Goal: Find specific page/section: Locate a particular part of the current website

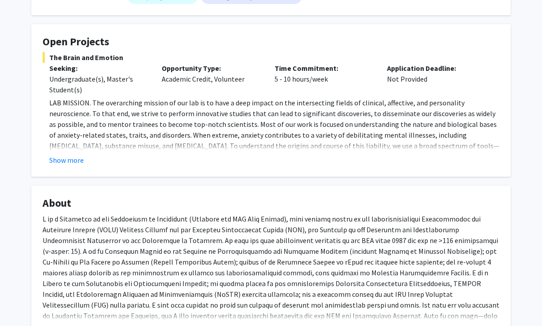
scroll to position [146, 0]
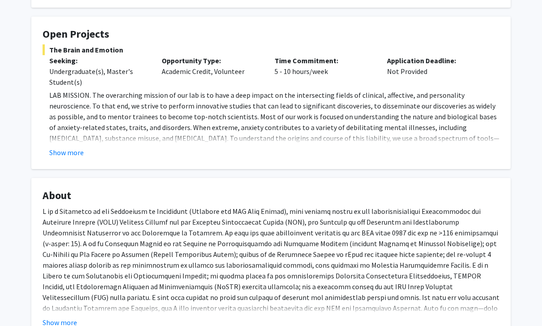
click at [66, 155] on button "Show more" at bounding box center [66, 152] width 34 height 11
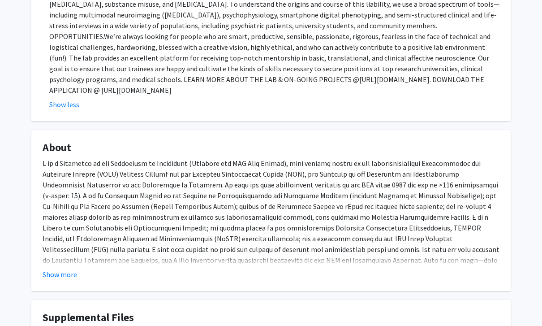
scroll to position [335, 0]
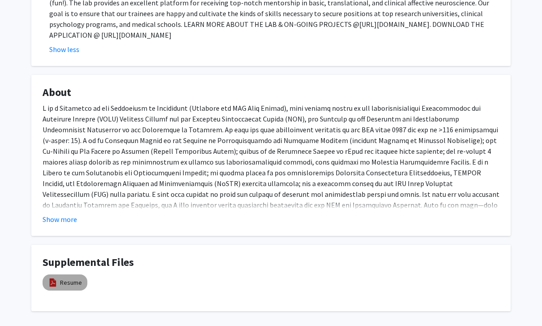
click at [75, 278] on link "Resume" at bounding box center [71, 282] width 22 height 9
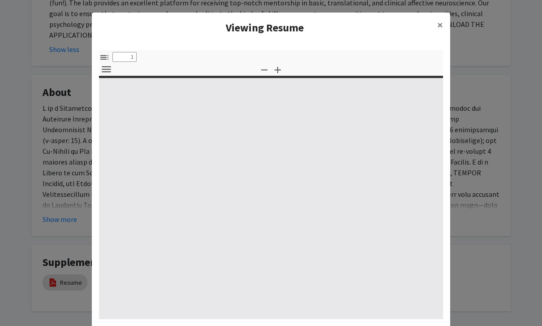
select select "custom"
type input "0"
select select "custom"
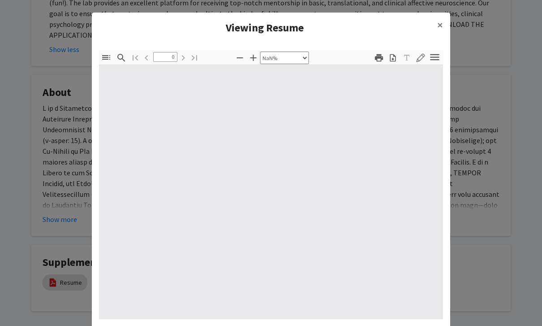
type input "1"
select select "auto"
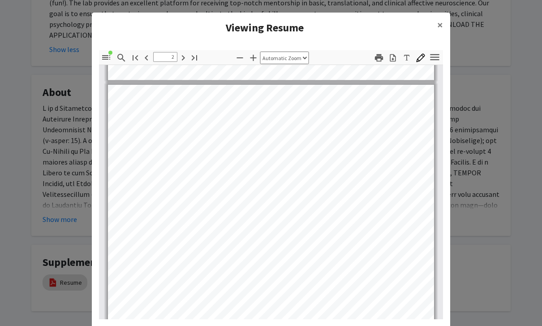
scroll to position [416, 0]
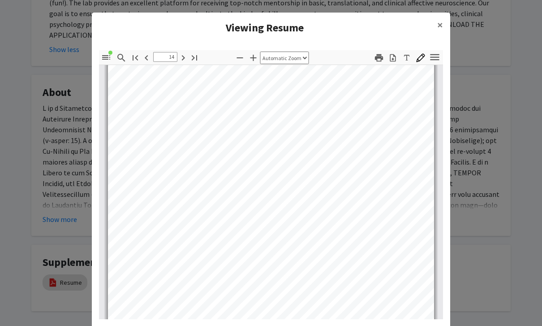
type input "15"
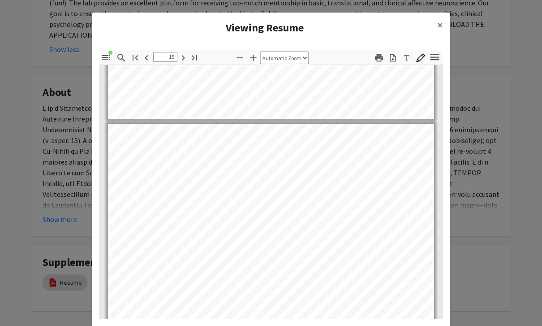
click at [486, 93] on modal-container "Viewing Resume × Thumbnails Document Outline Attachments Layers Current Outline…" at bounding box center [271, 163] width 542 height 326
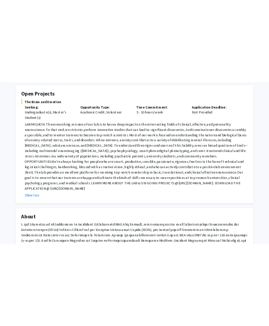
scroll to position [0, 0]
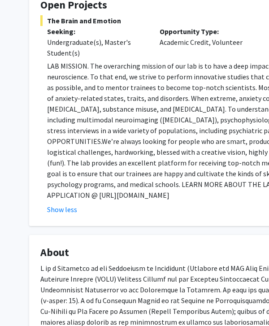
click at [70, 204] on button "Show less" at bounding box center [62, 209] width 30 height 11
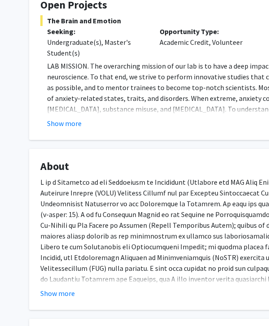
click at [60, 126] on button "Show more" at bounding box center [64, 123] width 34 height 11
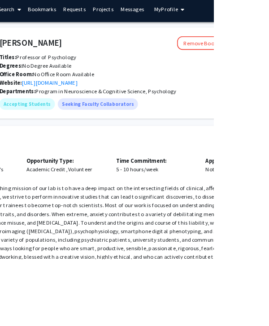
scroll to position [0, 126]
